Goal: Task Accomplishment & Management: Complete application form

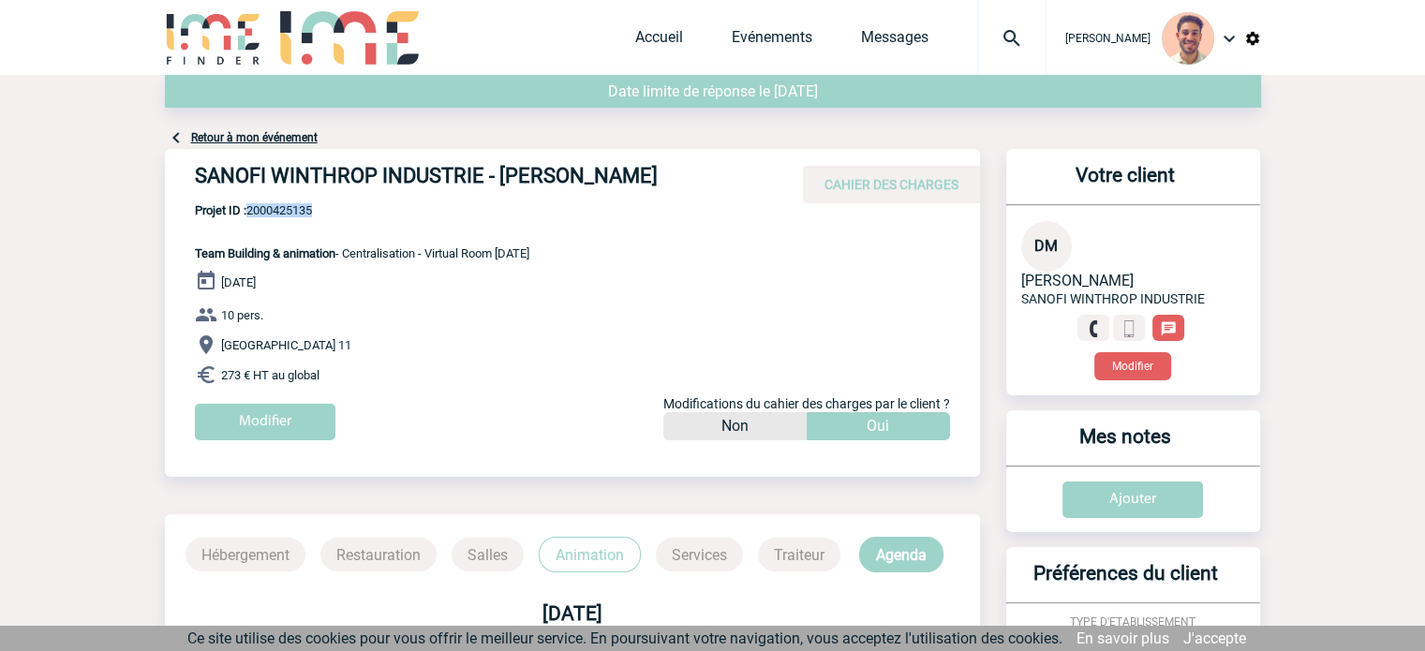
click at [781, 39] on link "Evénements" at bounding box center [772, 41] width 81 height 26
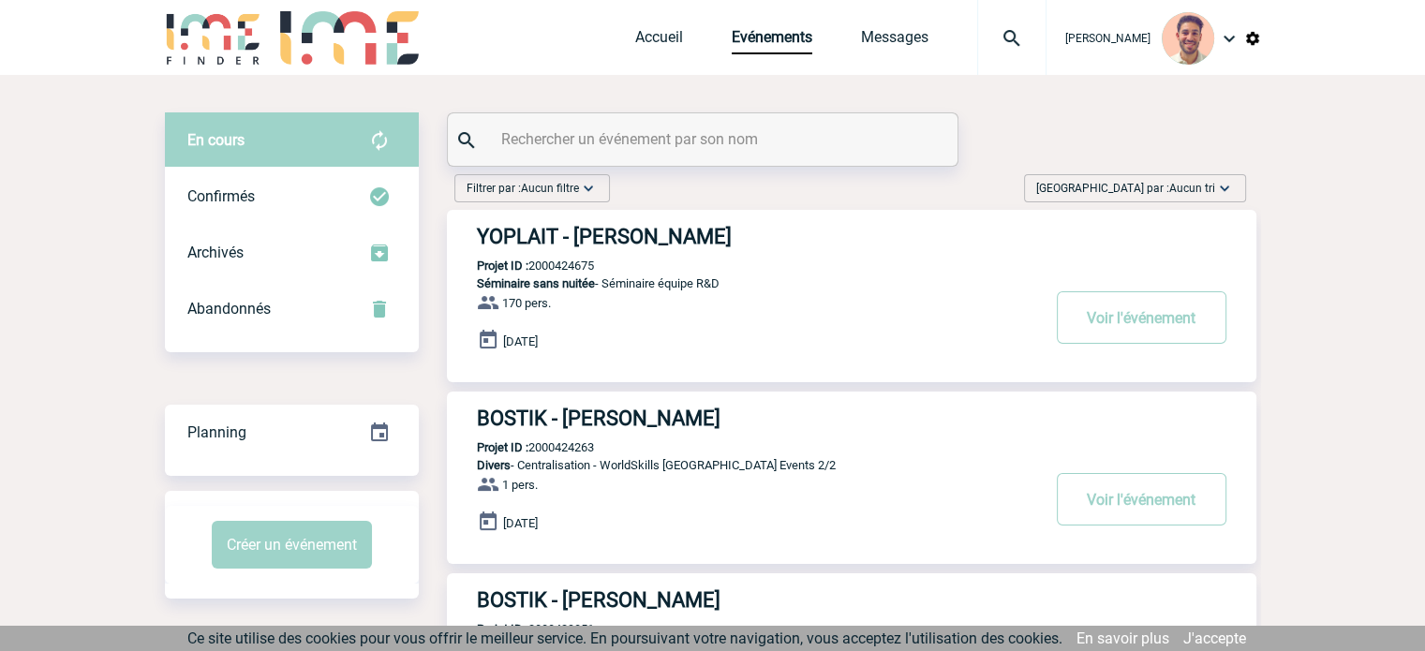
click at [611, 116] on div at bounding box center [703, 139] width 510 height 52
click at [613, 124] on div at bounding box center [703, 139] width 510 height 52
click at [608, 141] on input "text" at bounding box center [705, 139] width 417 height 27
paste input "2000424675"
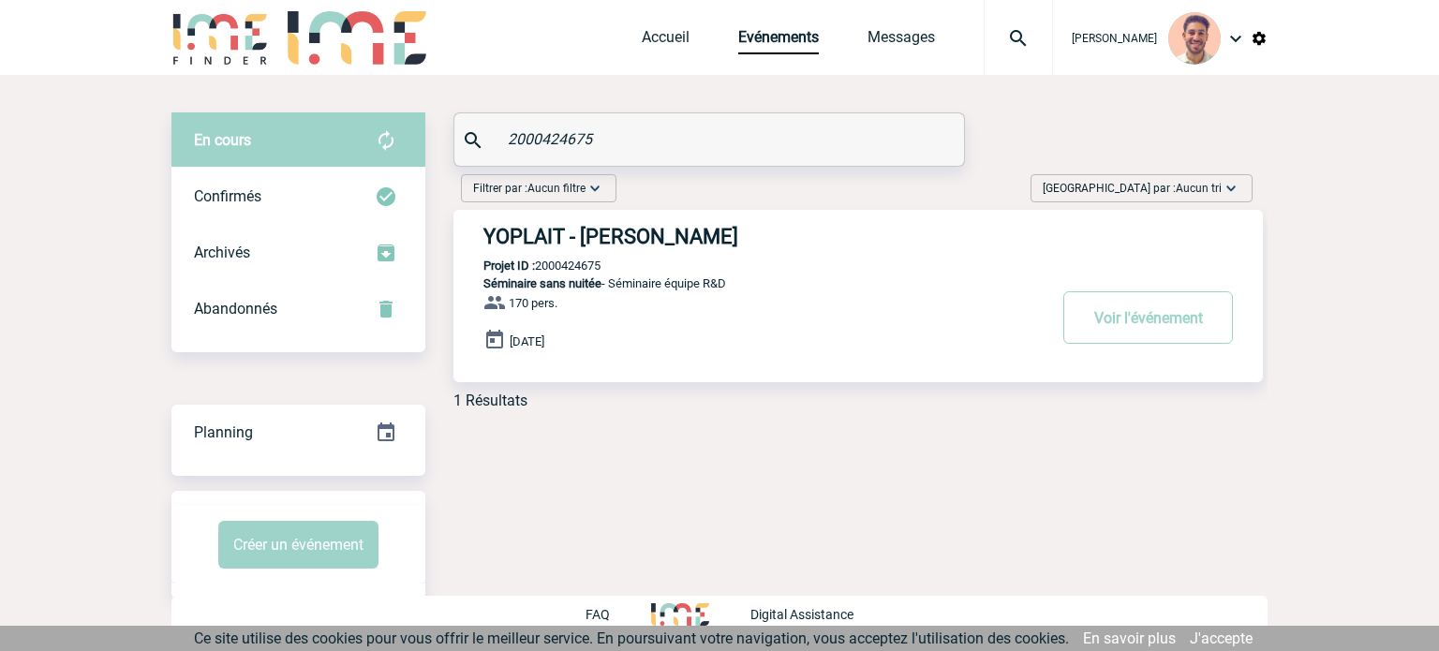
type input "2000424675"
click at [645, 231] on h3 "YOPLAIT - Maud GOUTTENOIRE" at bounding box center [765, 236] width 562 height 23
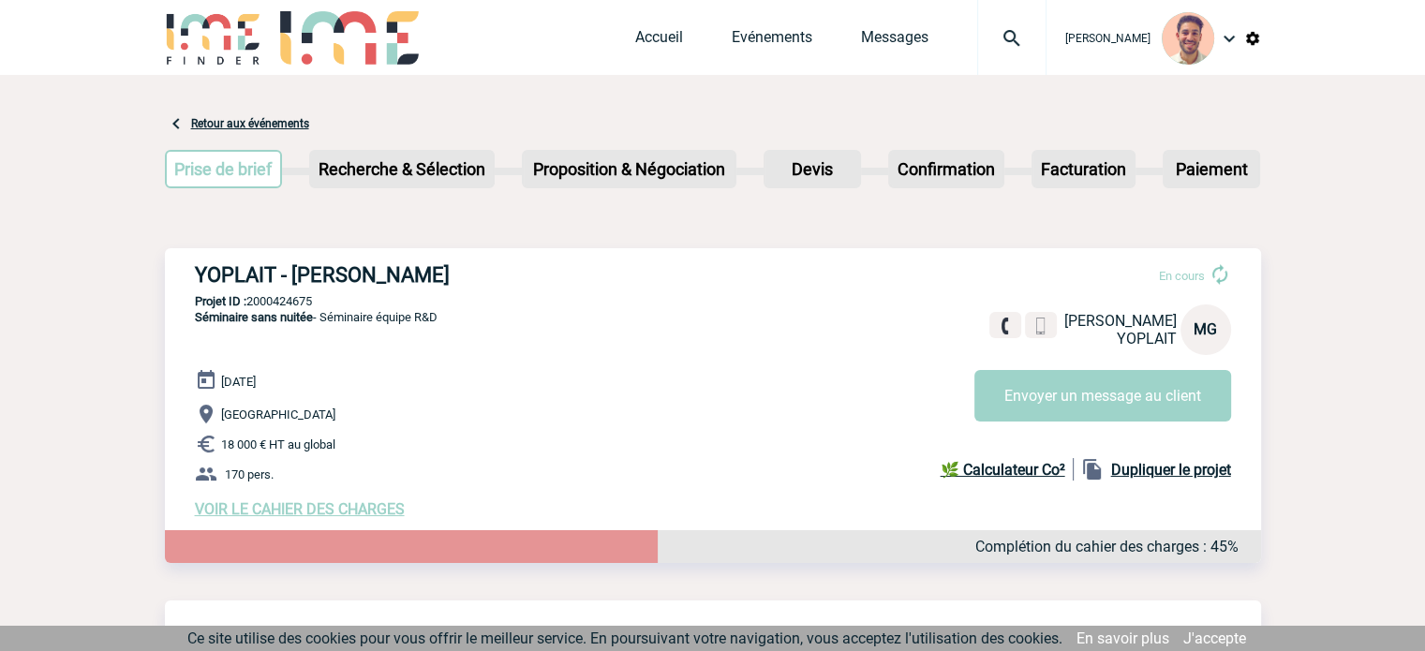
click at [364, 514] on span "VOIR LE CAHIER DES CHARGES" at bounding box center [300, 509] width 210 height 18
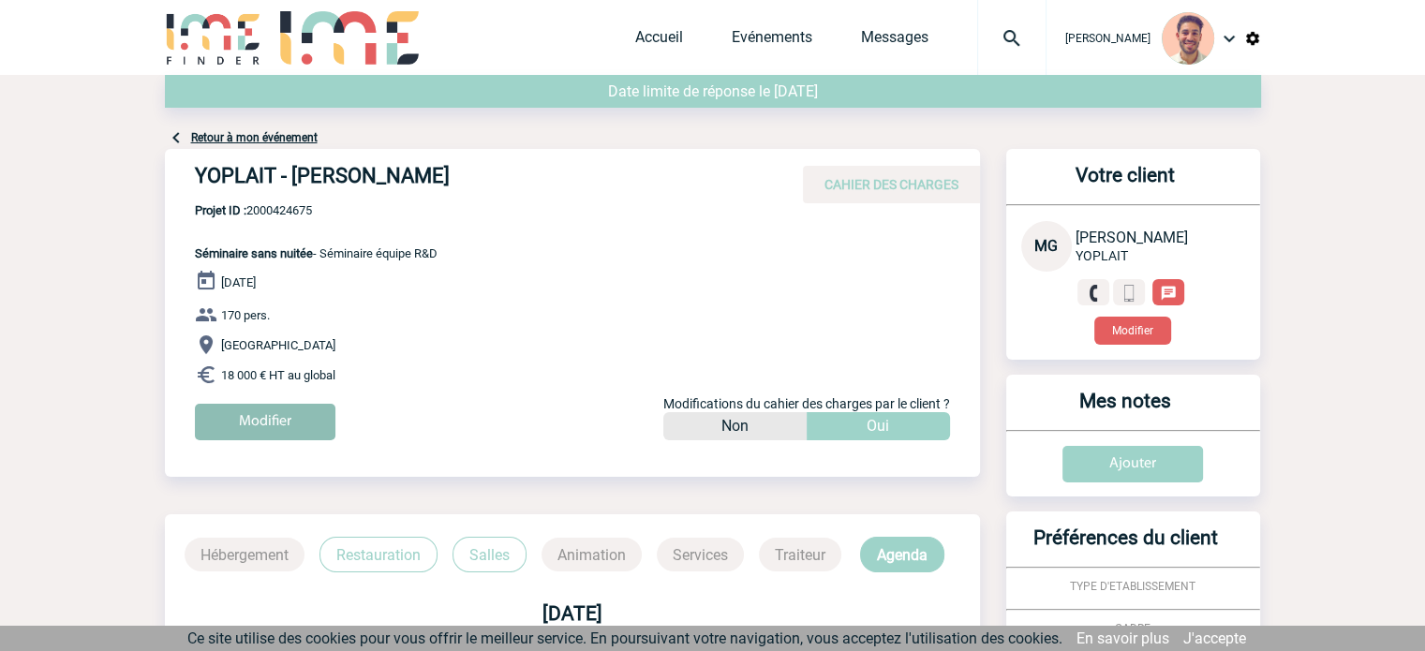
click at [290, 424] on input "Modifier" at bounding box center [265, 422] width 141 height 37
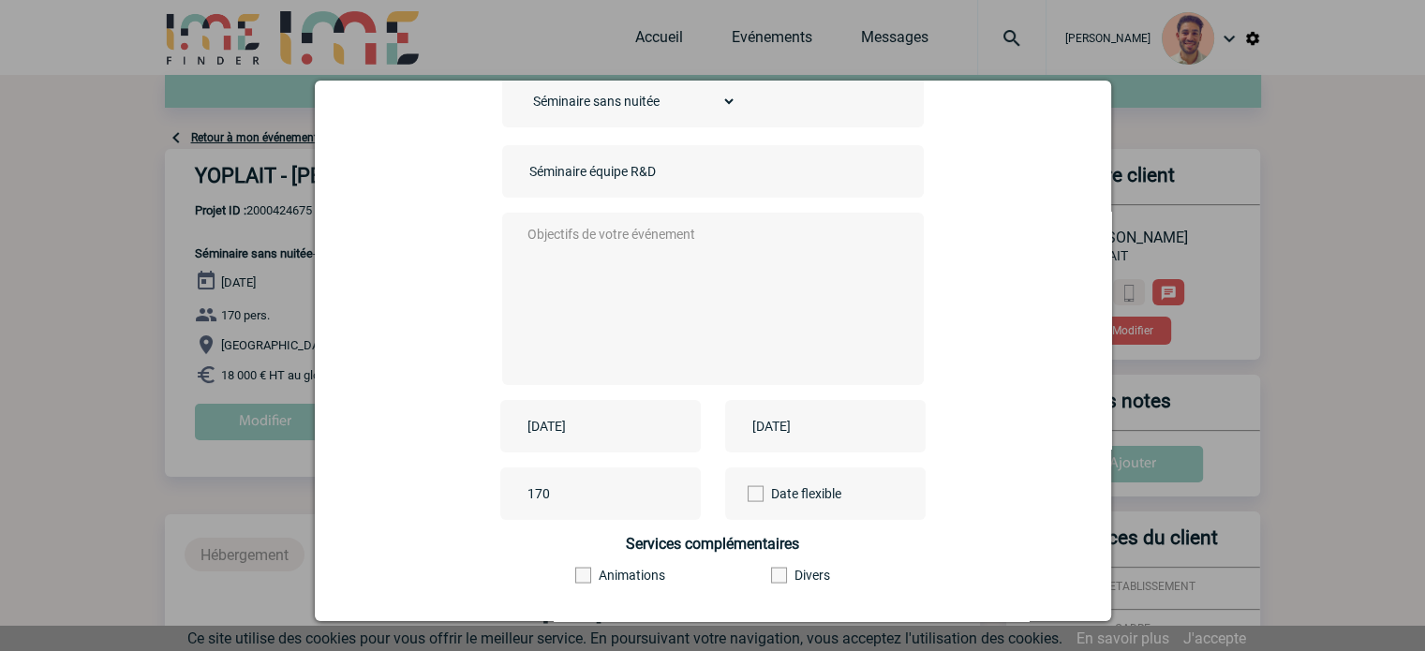
scroll to position [187, 0]
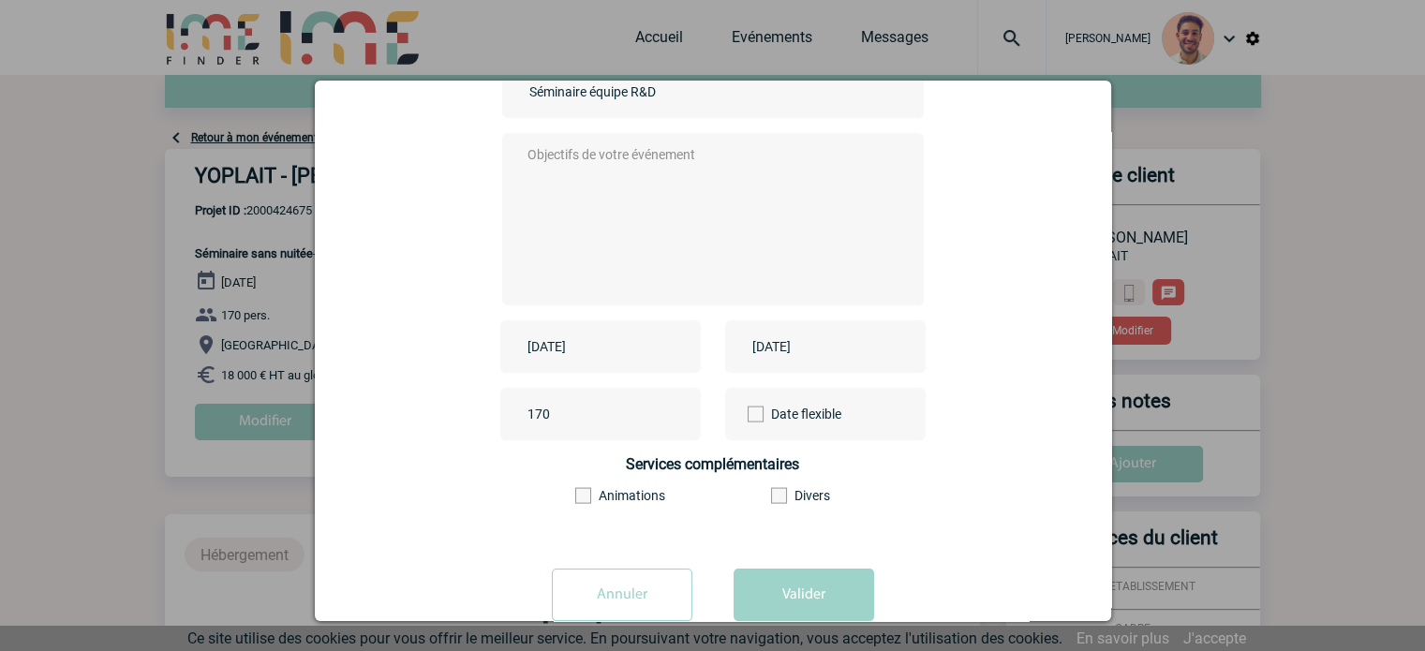
click at [557, 345] on input "2026-01-12" at bounding box center [587, 347] width 129 height 24
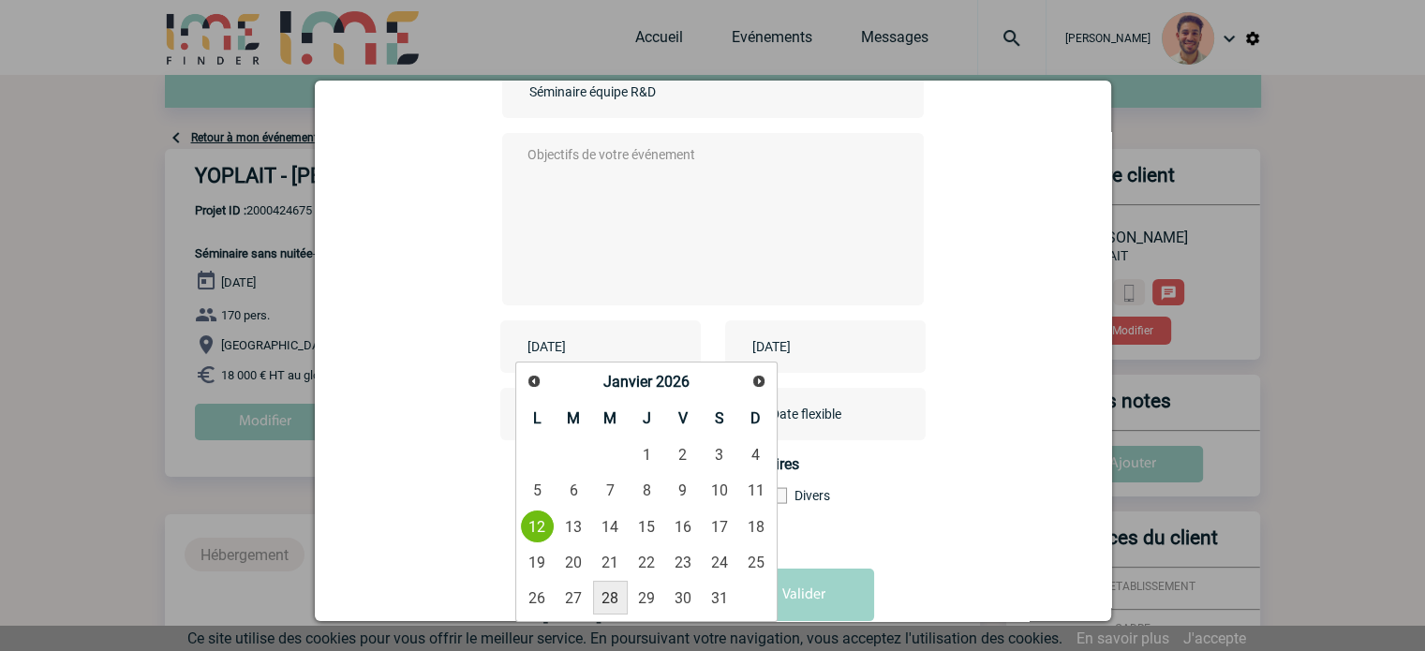
click at [614, 588] on link "28" at bounding box center [610, 598] width 35 height 34
type input "2026-01-28"
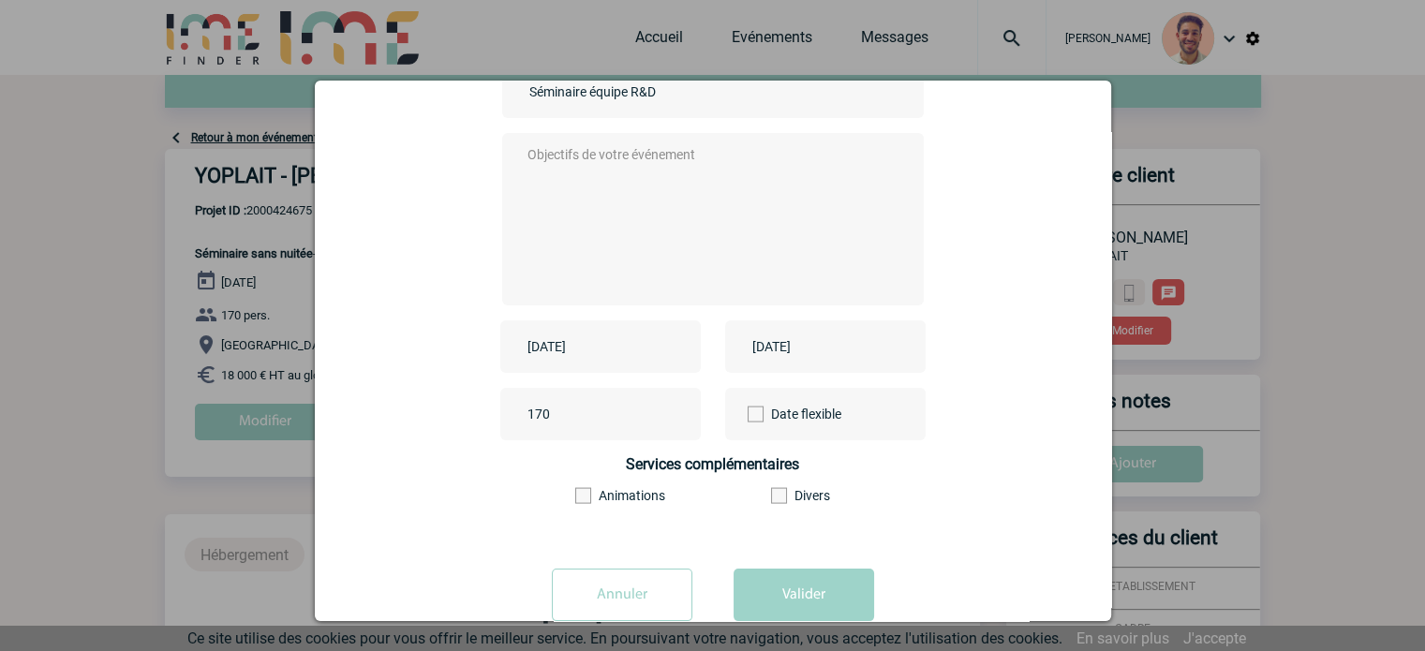
click at [753, 339] on input "2026-01-12" at bounding box center [812, 347] width 129 height 24
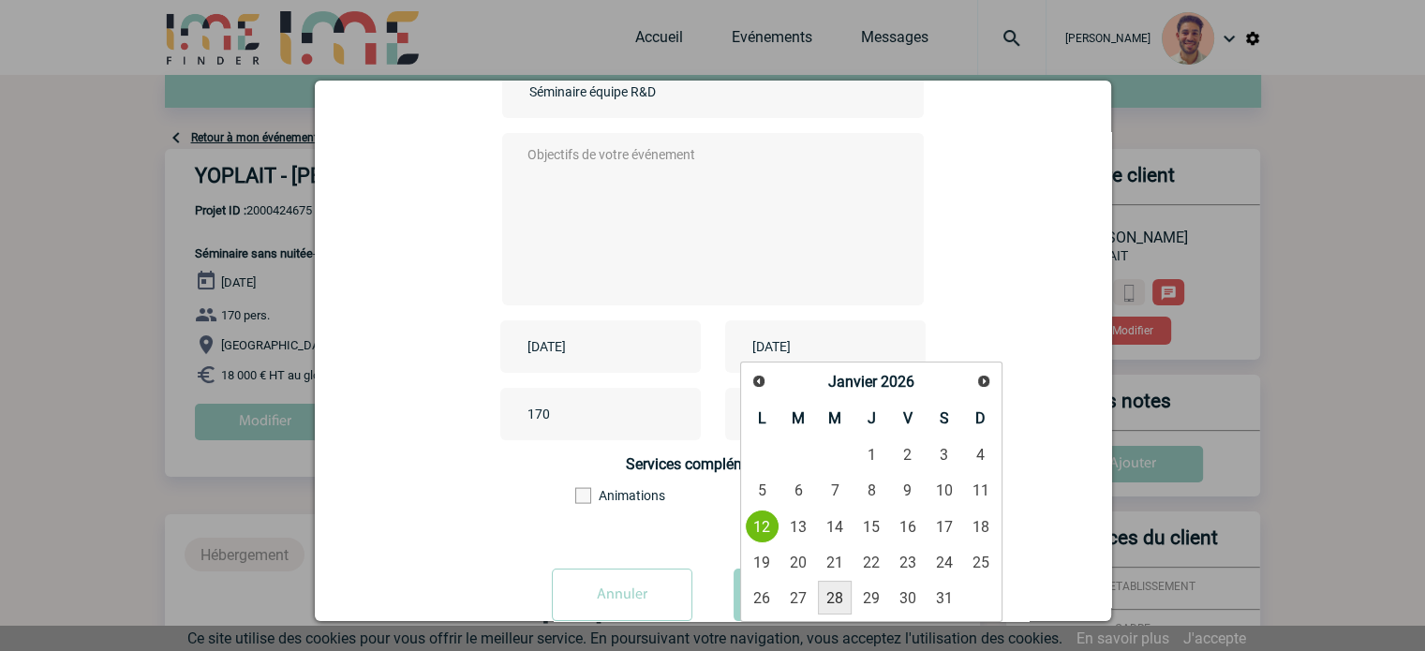
click at [842, 603] on link "28" at bounding box center [835, 598] width 35 height 34
type input "2026-01-28"
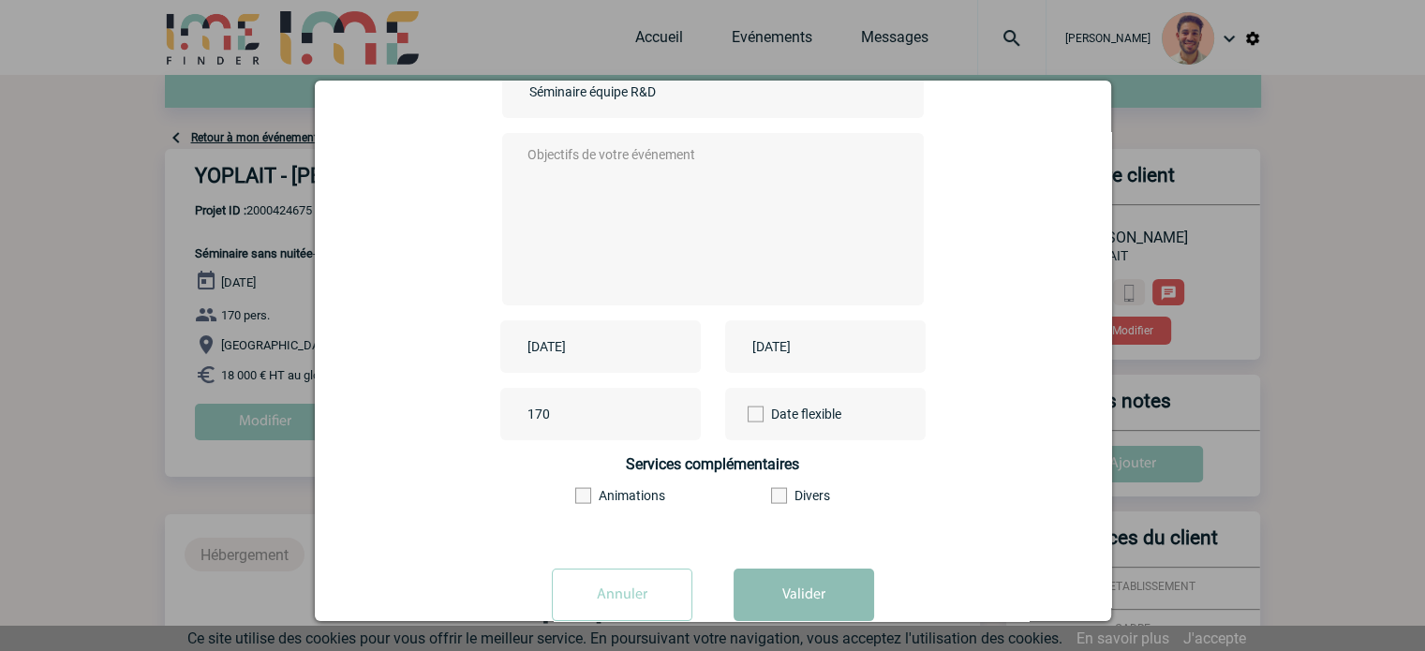
click at [811, 595] on button "Valider" at bounding box center [804, 595] width 141 height 52
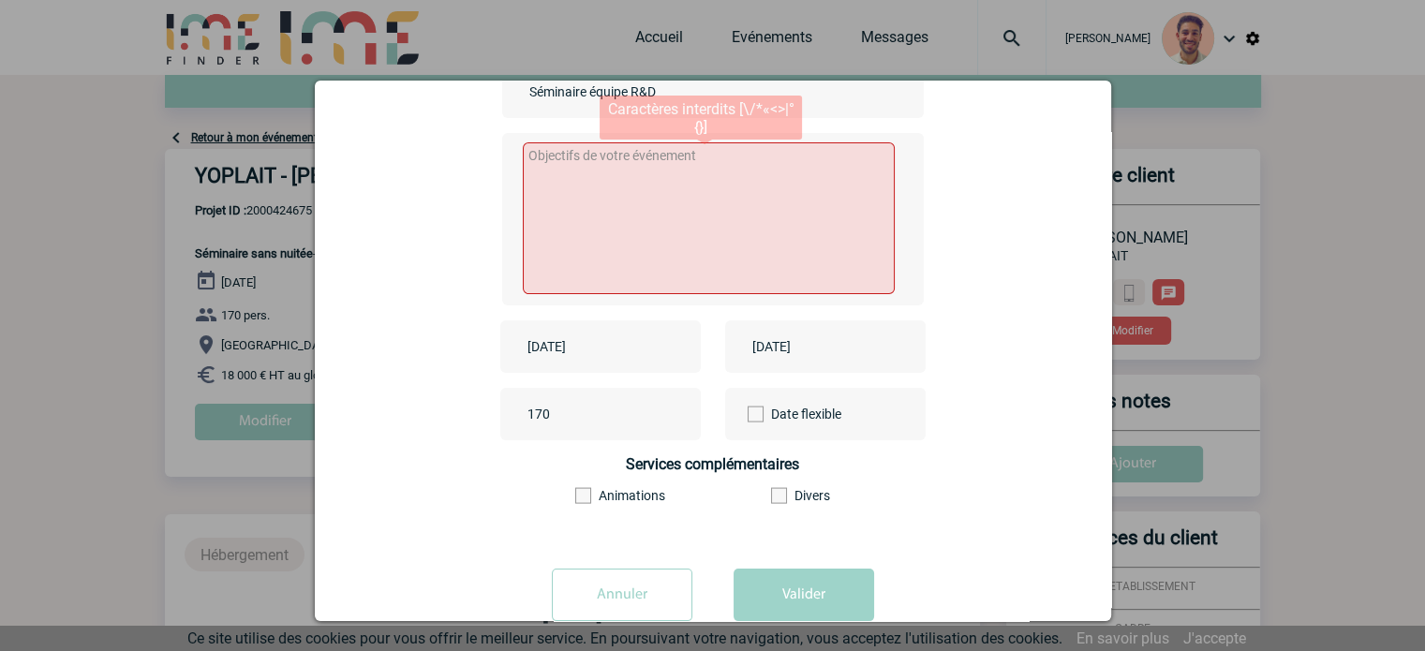
click at [693, 206] on textarea at bounding box center [709, 218] width 372 height 152
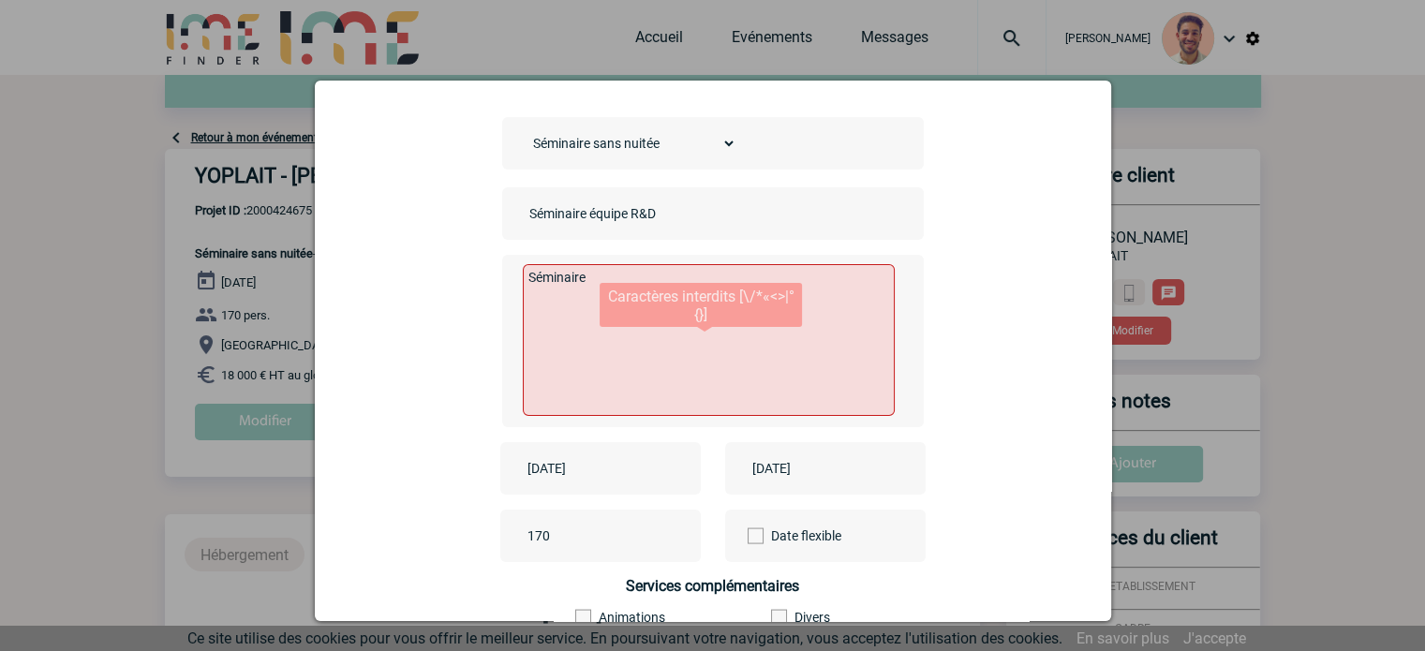
scroll to position [232, 0]
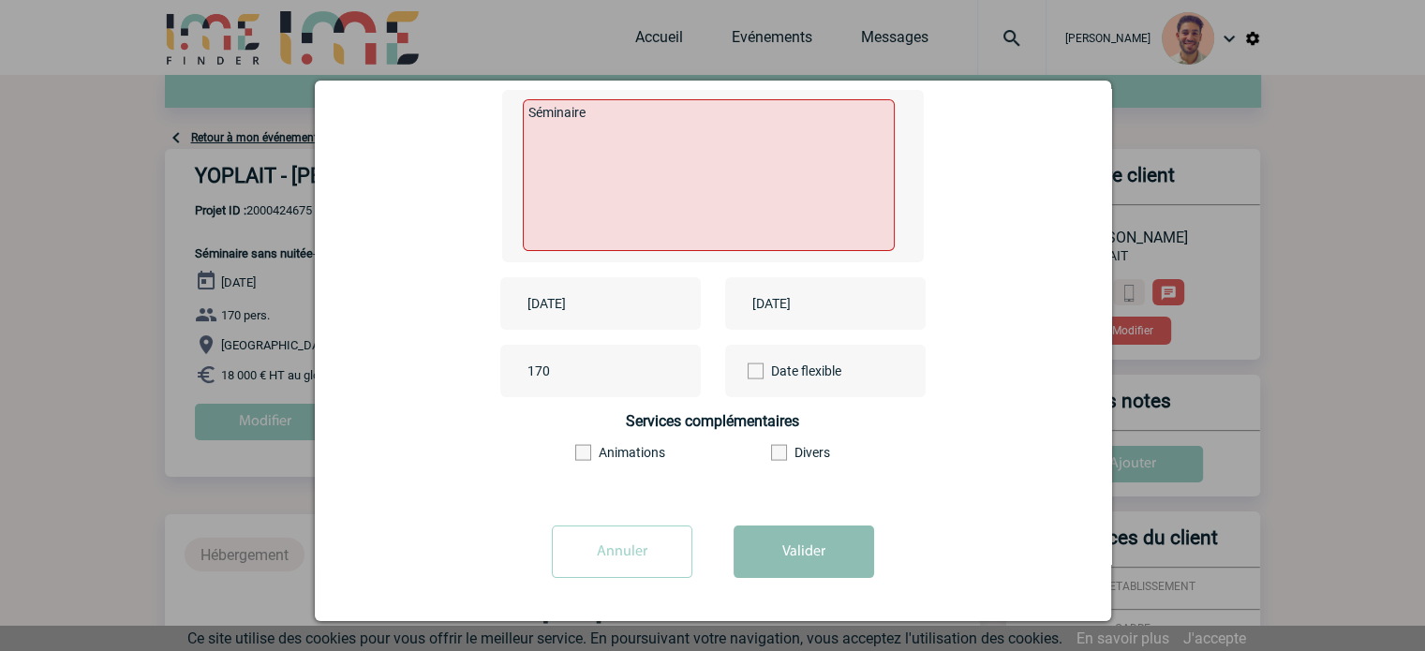
type textarea "Séminaire"
click at [825, 542] on button "Valider" at bounding box center [804, 552] width 141 height 52
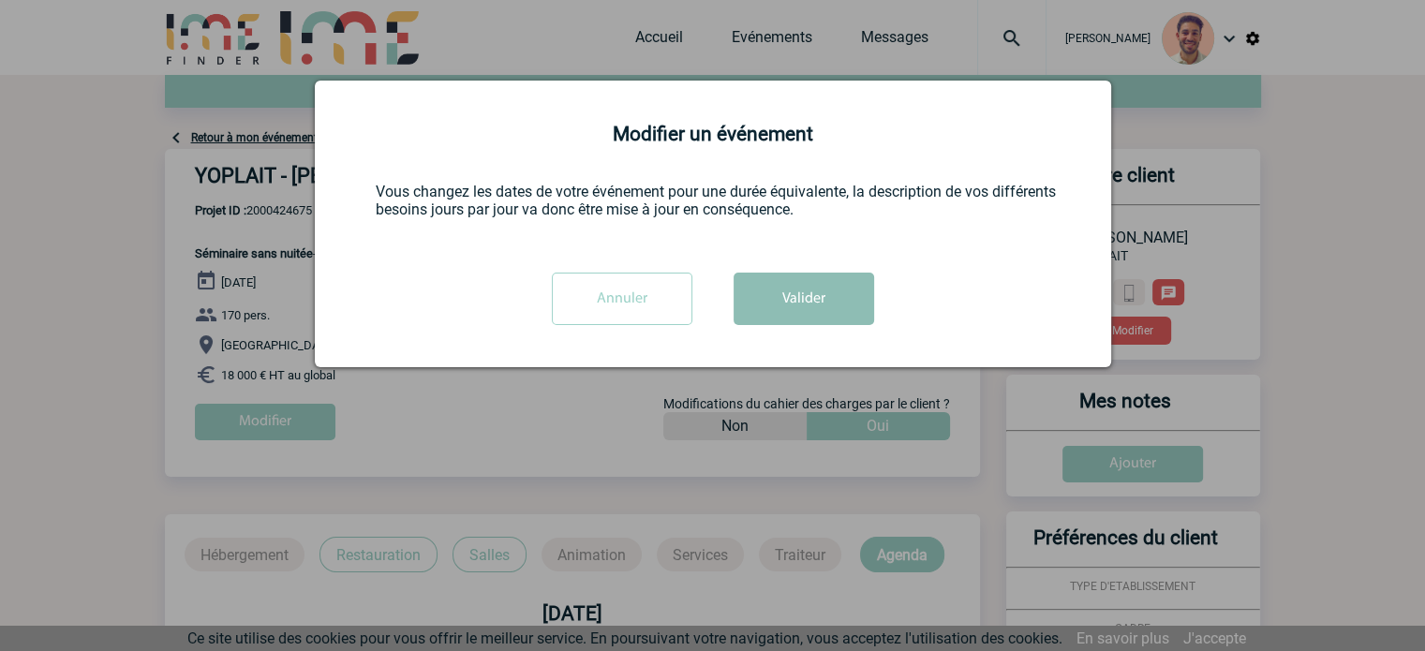
click at [827, 325] on button "Valider" at bounding box center [804, 299] width 141 height 52
